Goal: Find contact information: Obtain details needed to contact an individual or organization

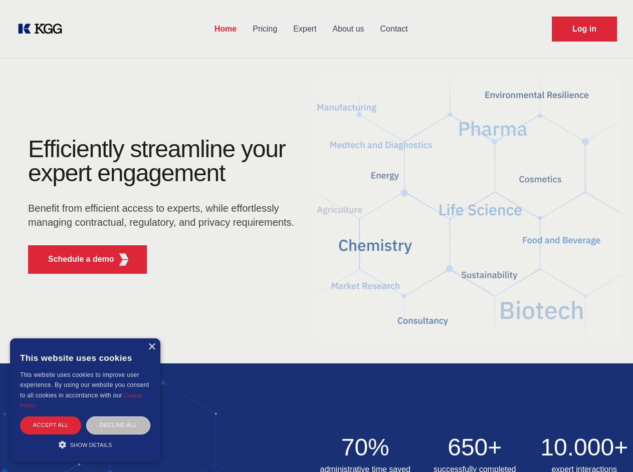
click at [316, 236] on div "Efficiently streamline your expert engagement Benefit from efficient access to …" at bounding box center [164, 209] width 305 height 145
click at [75, 260] on p "Schedule a demo" at bounding box center [81, 259] width 66 height 12
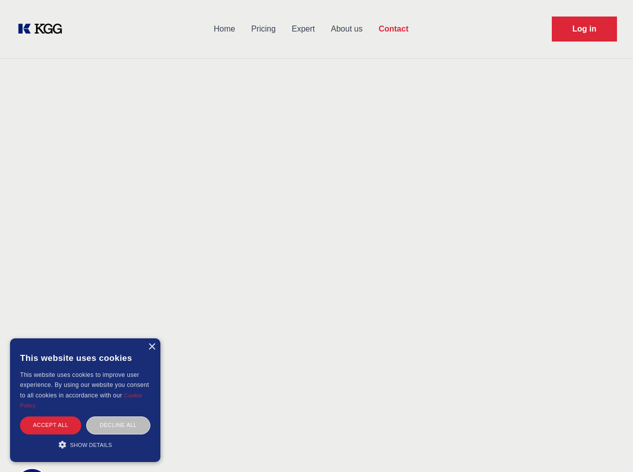
click at [151, 347] on div "× This website uses cookies This website uses cookies to improve user experienc…" at bounding box center [85, 401] width 150 height 124
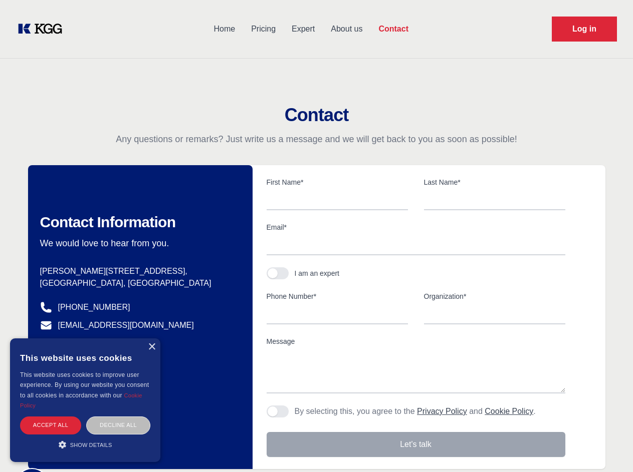
click at [51, 425] on div "Accept all" at bounding box center [50, 426] width 61 height 18
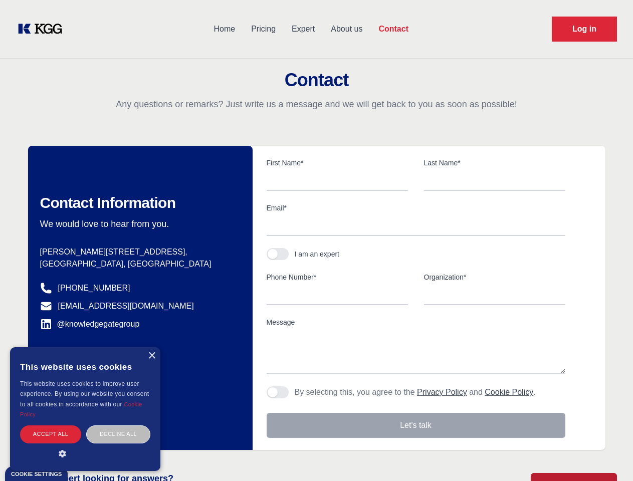
click at [118, 425] on body "Home Pricing Expert About us Contact Log in Contact Any questions or remarks? J…" at bounding box center [316, 440] width 633 height 881
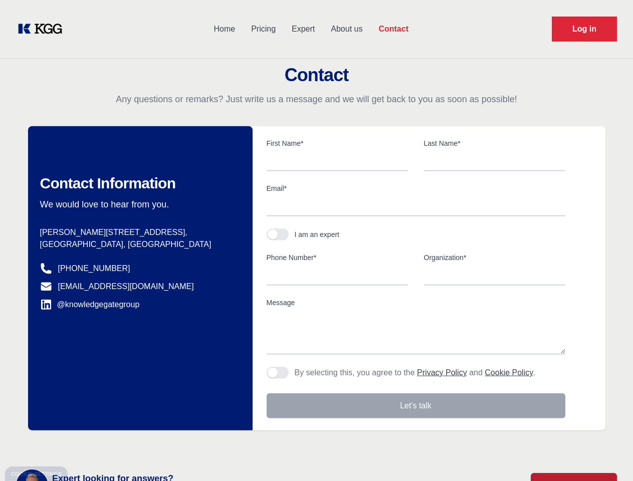
click at [85, 445] on main "Contact Any questions or remarks? Just write us a message and we will get back …" at bounding box center [316, 261] width 633 height 522
